Goal: Task Accomplishment & Management: Manage account settings

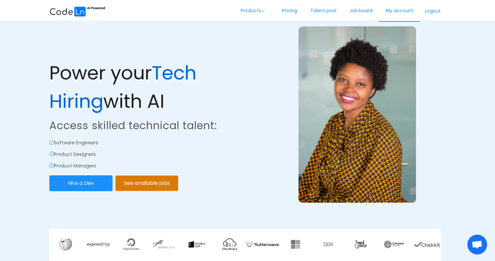
click at [397, 11] on link "My account" at bounding box center [399, 11] width 41 height 22
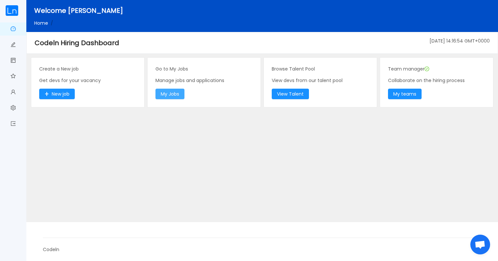
click at [171, 97] on button "My Jobs" at bounding box center [169, 94] width 29 height 11
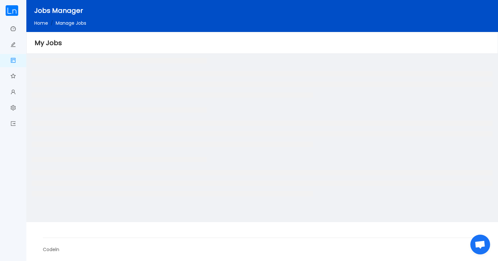
click at [267, 24] on div "Home / Manage Jobs /" at bounding box center [275, 23] width 482 height 7
click at [13, 125] on link "Logout" at bounding box center [13, 124] width 5 height 14
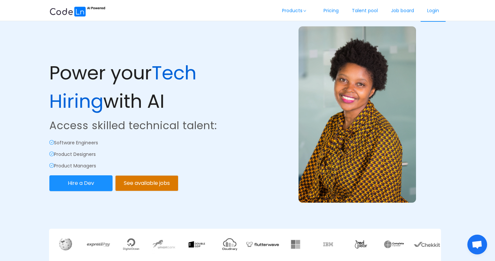
click at [428, 11] on link "Login" at bounding box center [433, 11] width 25 height 22
click at [435, 9] on link "Login" at bounding box center [433, 11] width 25 height 22
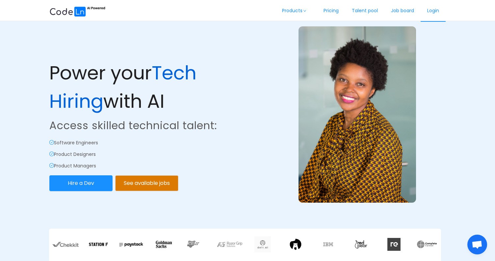
click at [430, 10] on link "Login" at bounding box center [433, 11] width 25 height 22
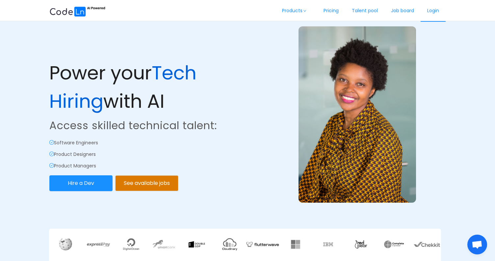
click at [430, 10] on link "Login" at bounding box center [433, 11] width 25 height 22
click at [430, 9] on link "Login" at bounding box center [433, 11] width 25 height 22
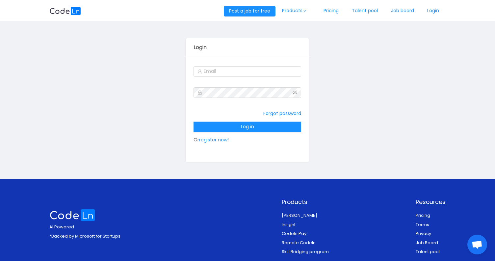
click at [246, 77] on div at bounding box center [248, 71] width 108 height 13
click at [255, 72] on input "text" at bounding box center [248, 71] width 108 height 11
type input "[EMAIL_ADDRESS][DOMAIN_NAME]"
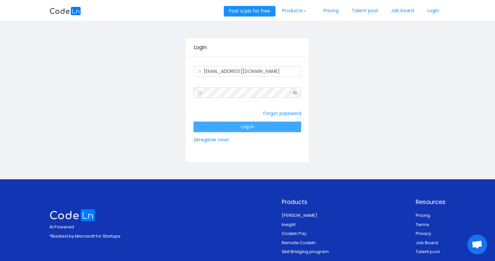
click at [254, 124] on button "Log in" at bounding box center [248, 127] width 108 height 11
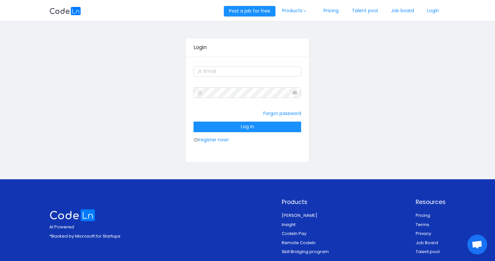
click at [229, 63] on div "Forgot password Log in Or register now!" at bounding box center [248, 109] width 124 height 105
click at [228, 72] on input "text" at bounding box center [248, 71] width 108 height 11
type input "[EMAIL_ADDRESS][DOMAIN_NAME]"
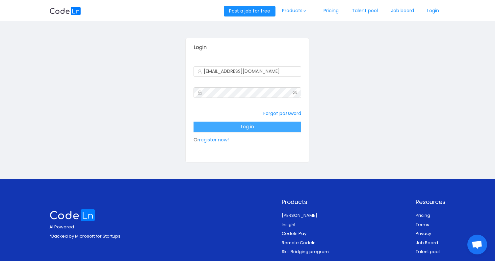
click at [252, 131] on button "Log in" at bounding box center [248, 127] width 108 height 11
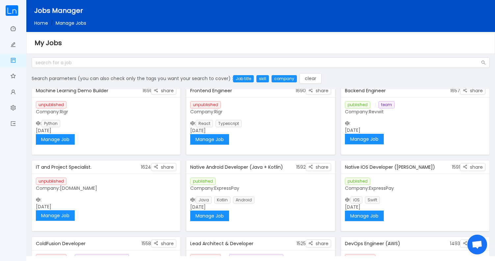
scroll to position [211, 0]
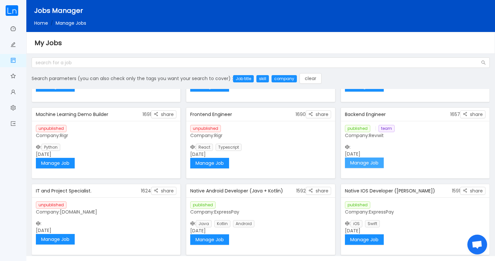
click at [373, 164] on button "Manage Job" at bounding box center [364, 162] width 39 height 11
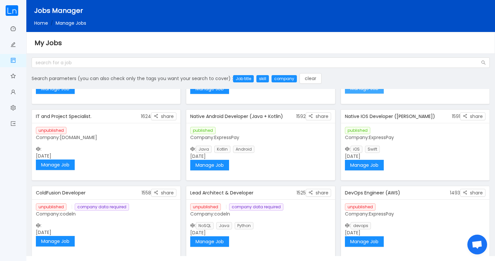
scroll to position [295, 0]
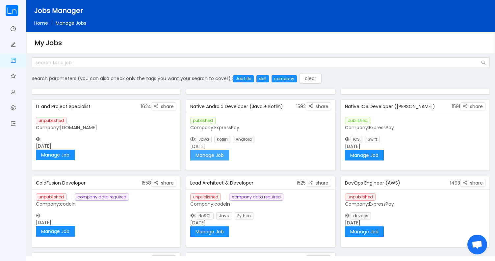
click at [216, 159] on button "Manage Job" at bounding box center [209, 155] width 39 height 11
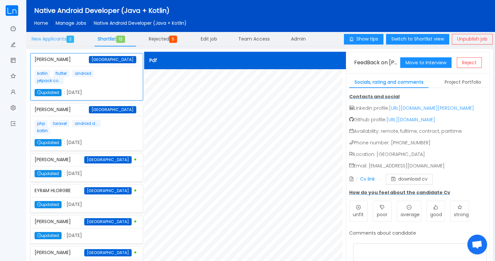
click at [54, 41] on span "New Applicants 2" at bounding box center [54, 39] width 45 height 7
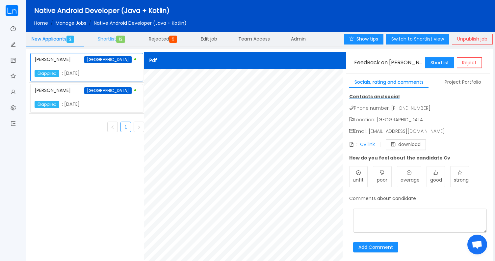
click at [107, 40] on span "Shortlist 12" at bounding box center [113, 39] width 30 height 7
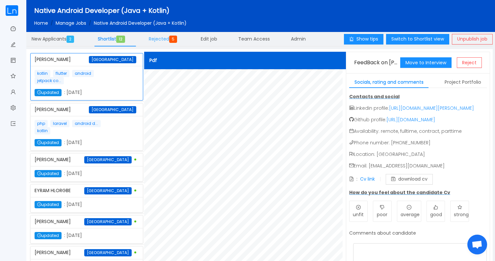
click at [170, 38] on span "Rejected 5" at bounding box center [164, 39] width 31 height 7
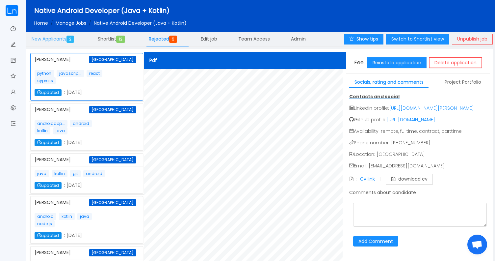
click at [55, 39] on span "New Applicants 2" at bounding box center [54, 39] width 45 height 7
